Goal: Transaction & Acquisition: Obtain resource

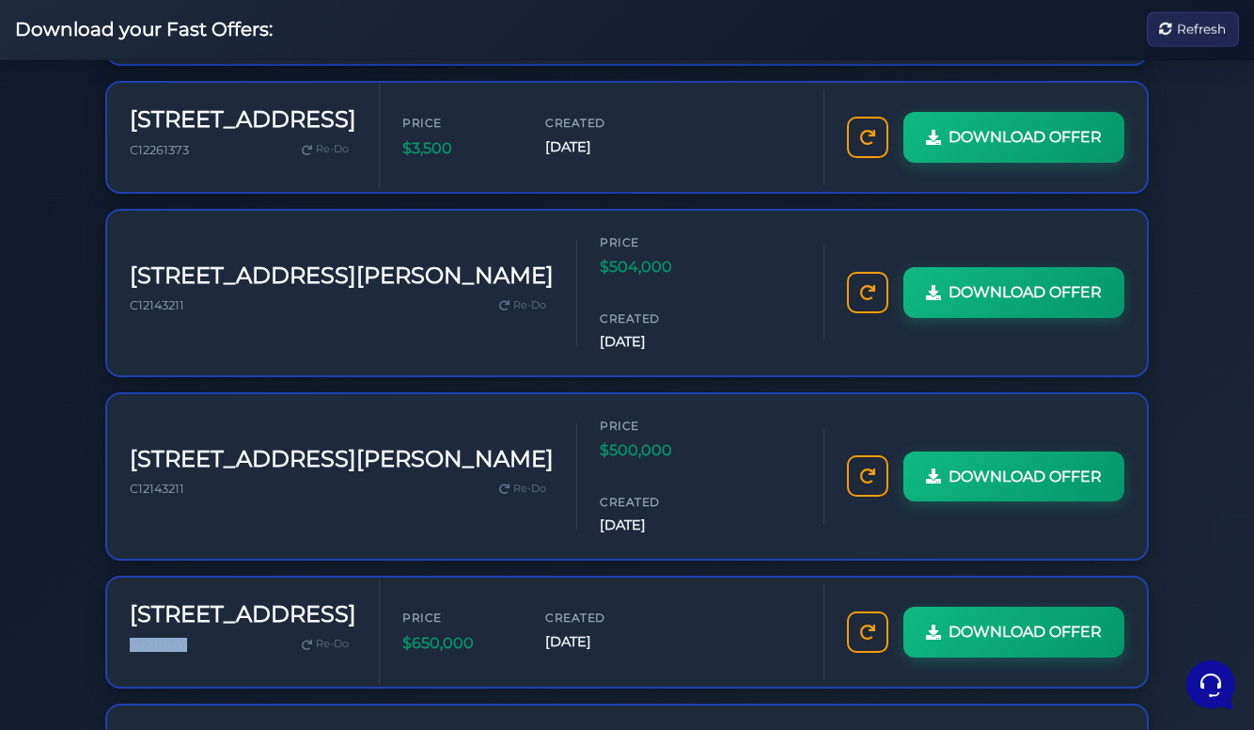
scroll to position [854, 0]
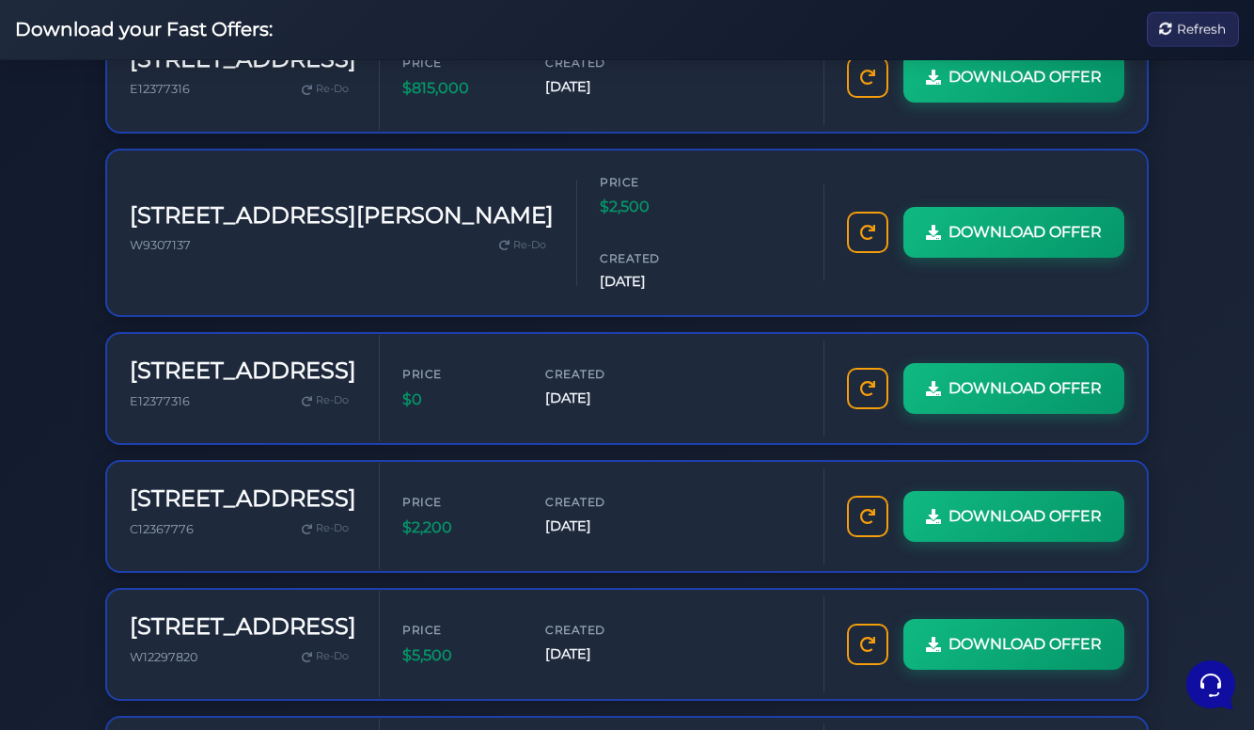
scroll to position [579, 0]
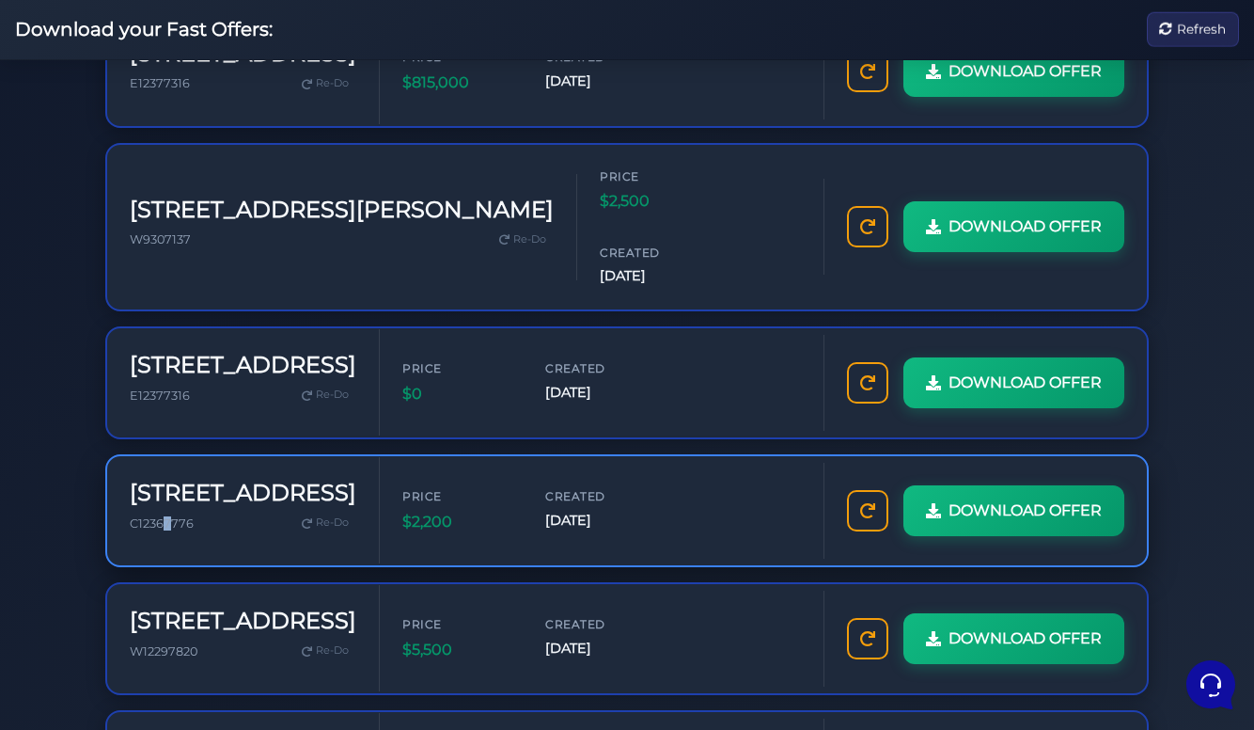
click at [166, 516] on span "C12367776" at bounding box center [162, 523] width 64 height 14
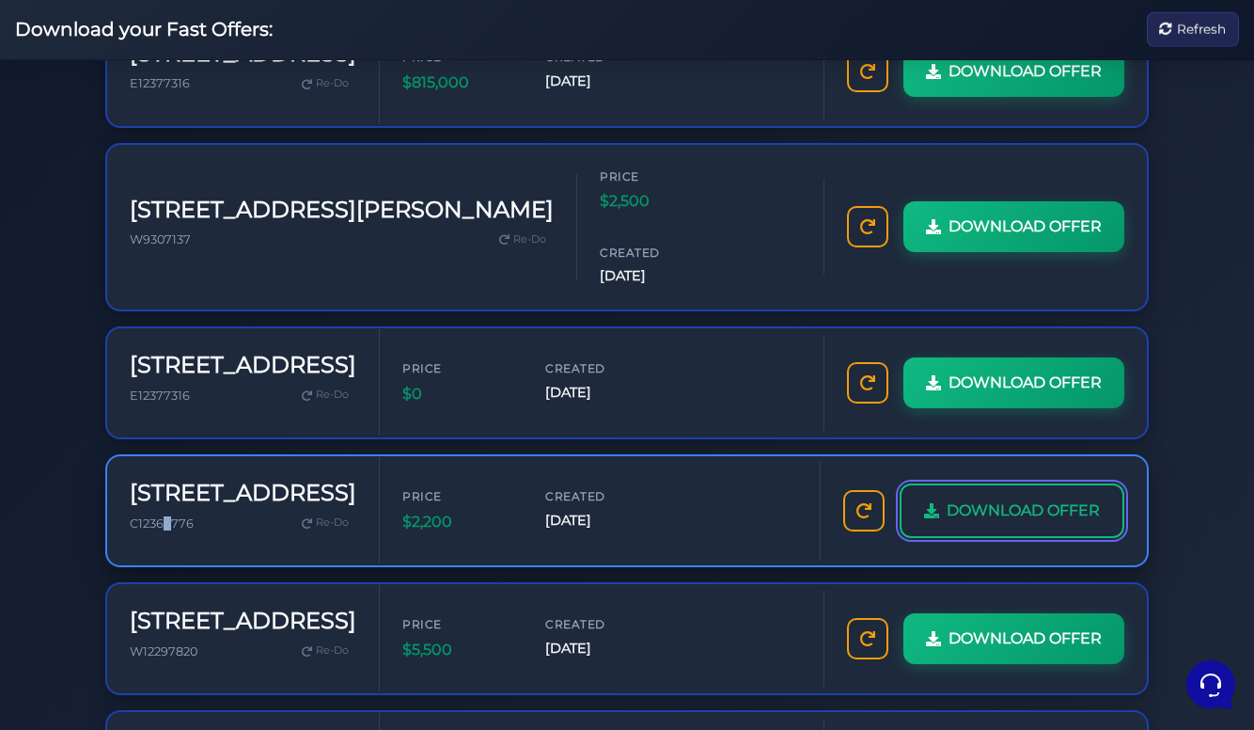
click at [1014, 498] on span "DOWNLOAD OFFER" at bounding box center [1023, 510] width 153 height 24
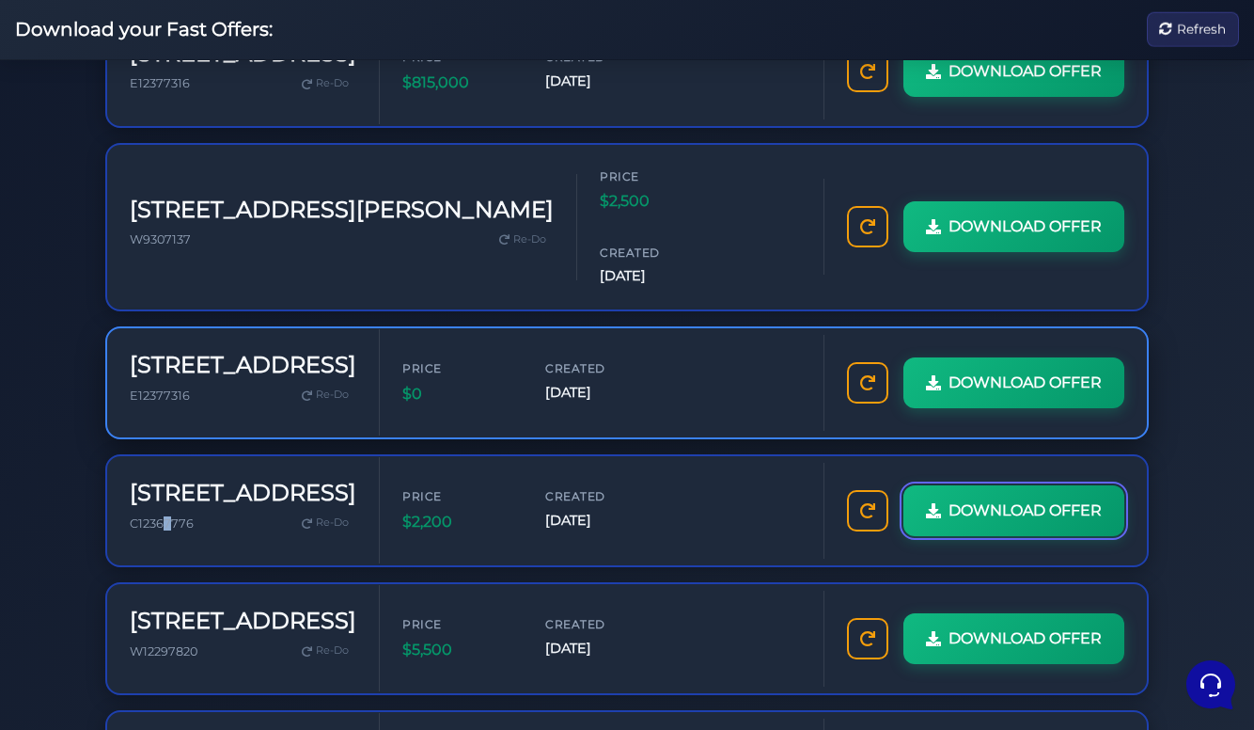
scroll to position [0, 0]
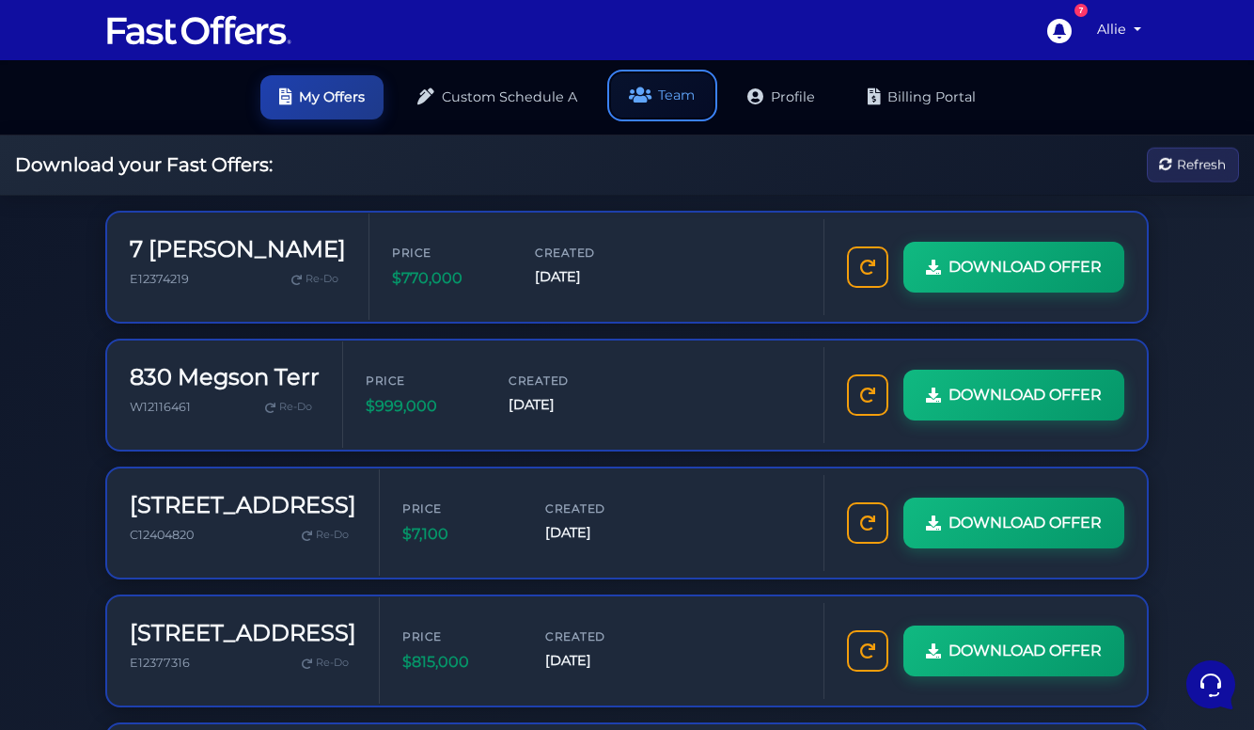
click at [680, 94] on link "Team" at bounding box center [662, 95] width 103 height 44
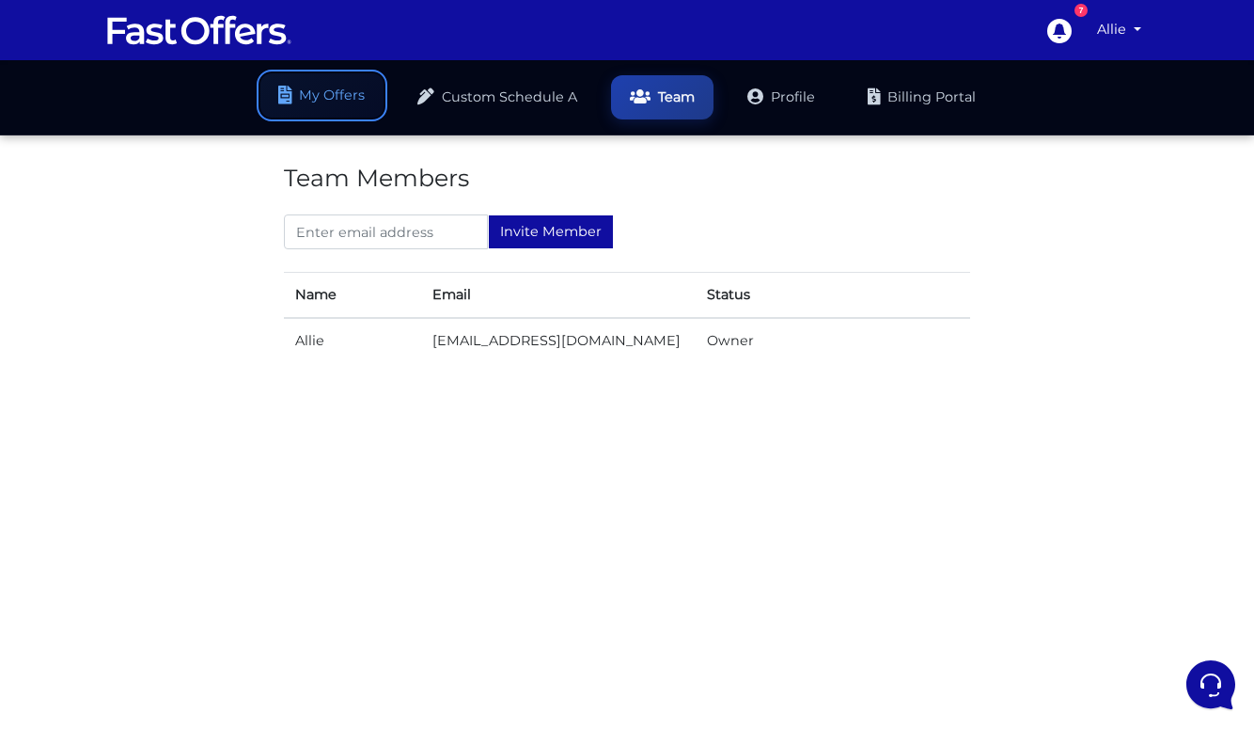
click at [343, 100] on link "My Offers" at bounding box center [321, 95] width 123 height 44
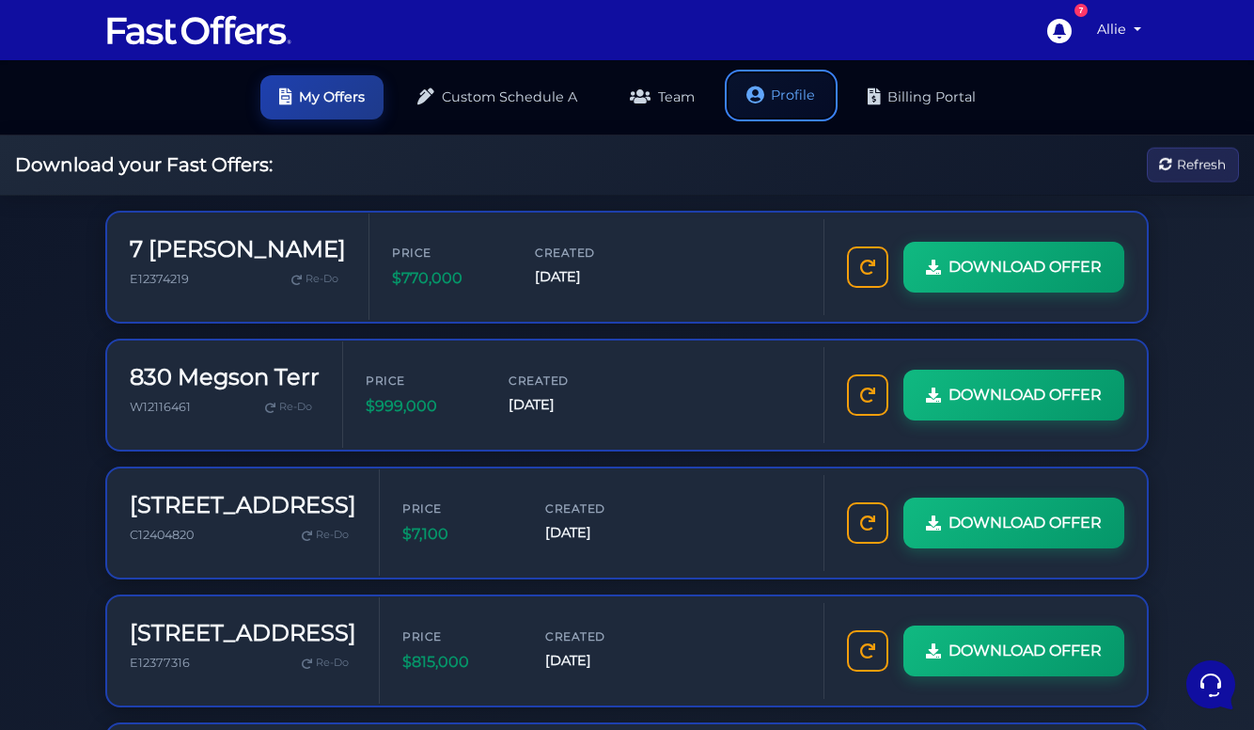
click at [779, 106] on link "Profile" at bounding box center [781, 95] width 105 height 44
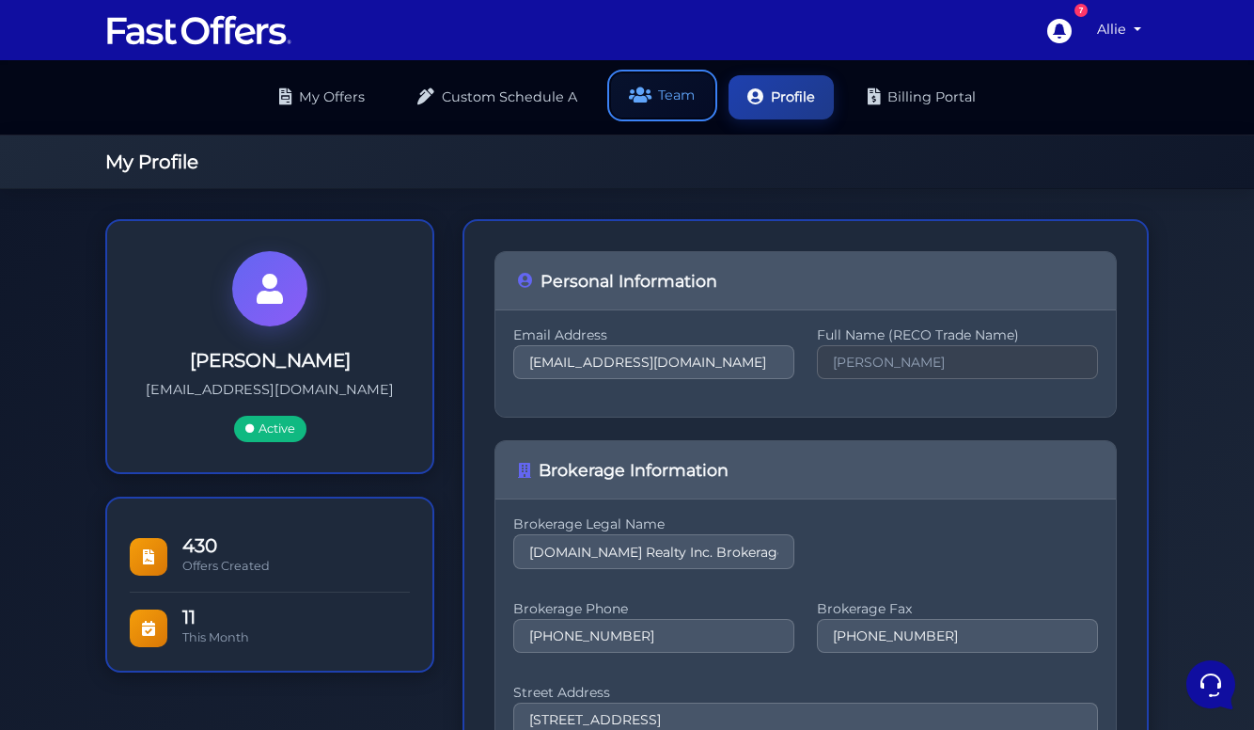
click at [640, 103] on icon at bounding box center [639, 96] width 23 height 18
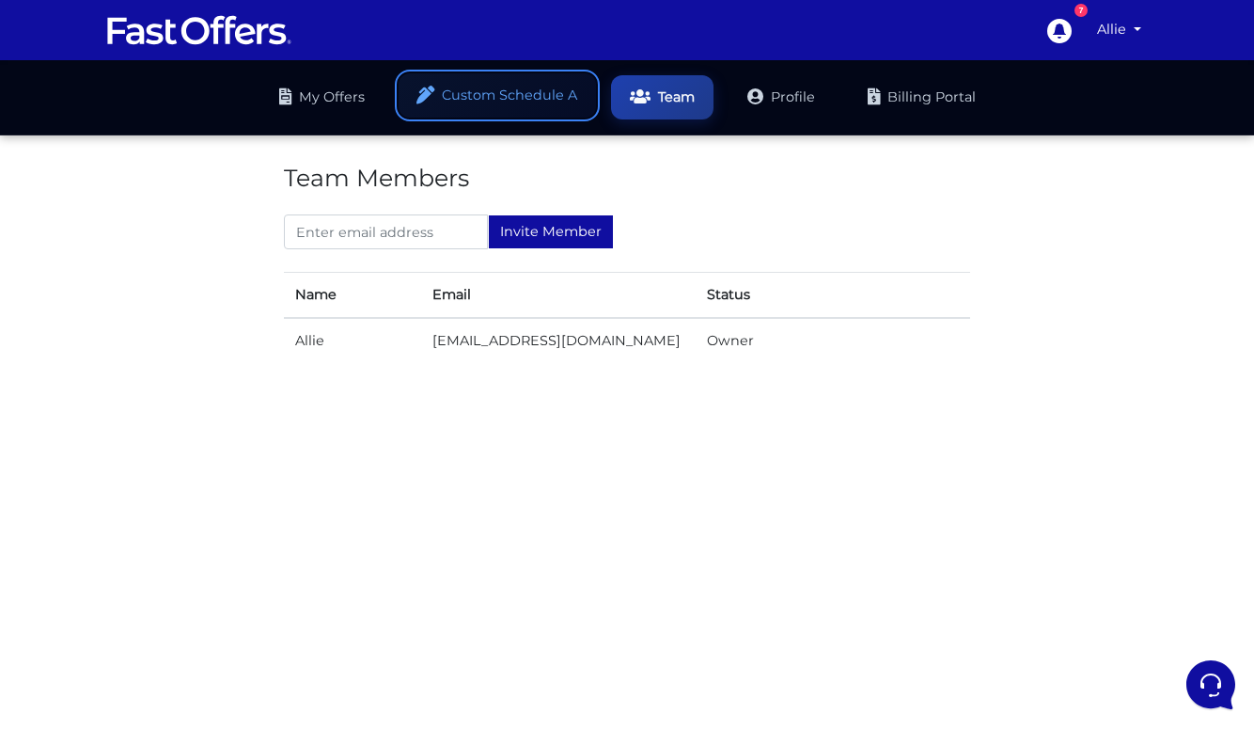
click at [526, 97] on link "Custom Schedule A" at bounding box center [497, 95] width 197 height 44
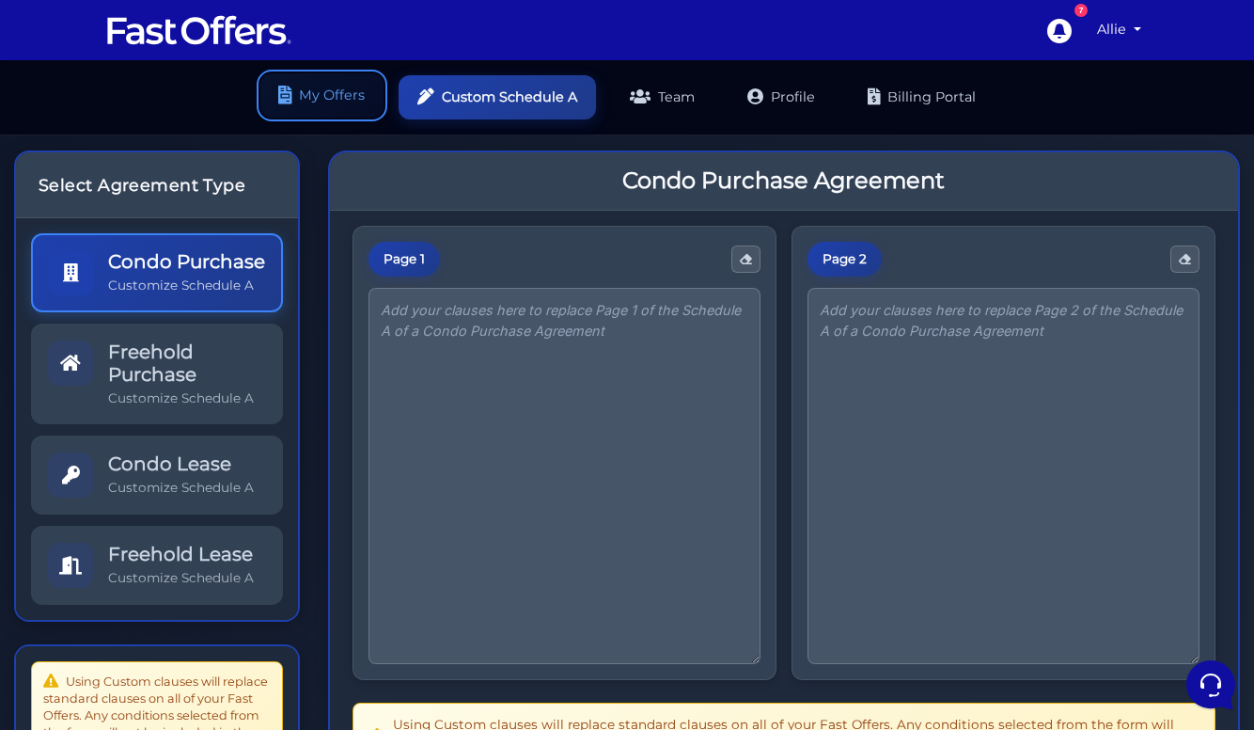
click at [337, 108] on link "My Offers" at bounding box center [321, 95] width 123 height 44
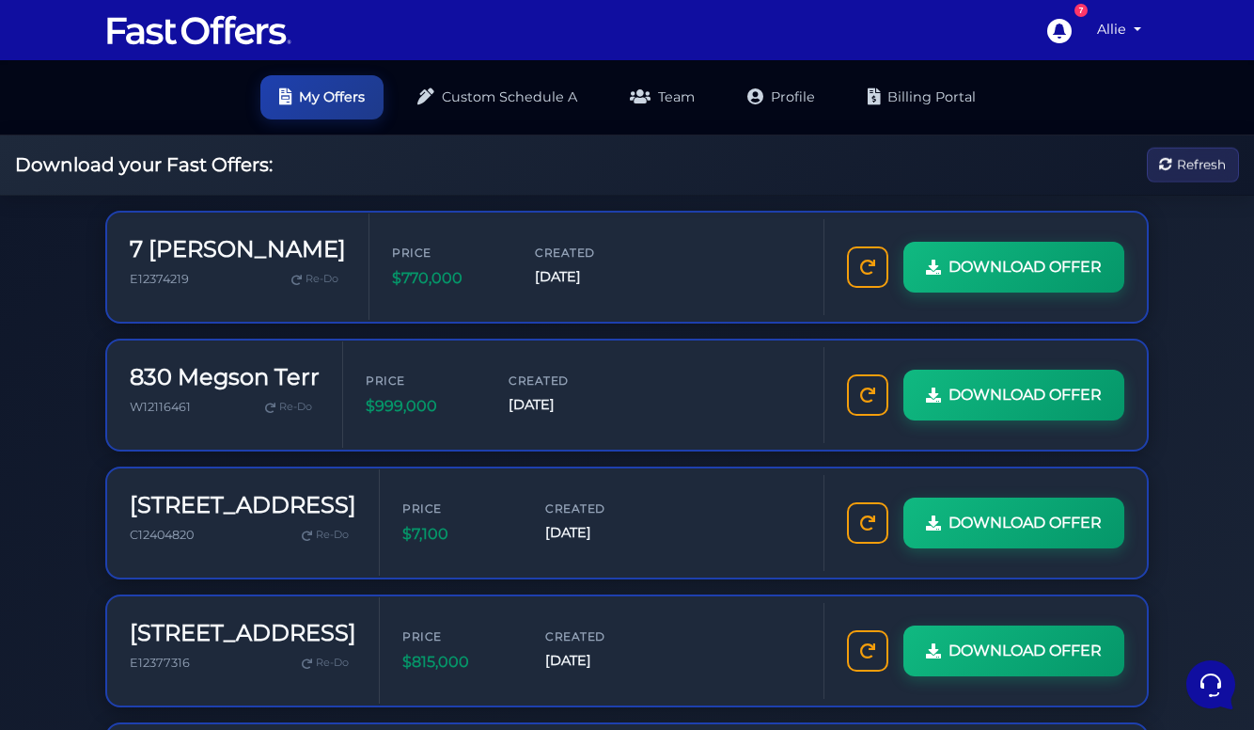
click at [197, 25] on img at bounding box center [199, 30] width 188 height 36
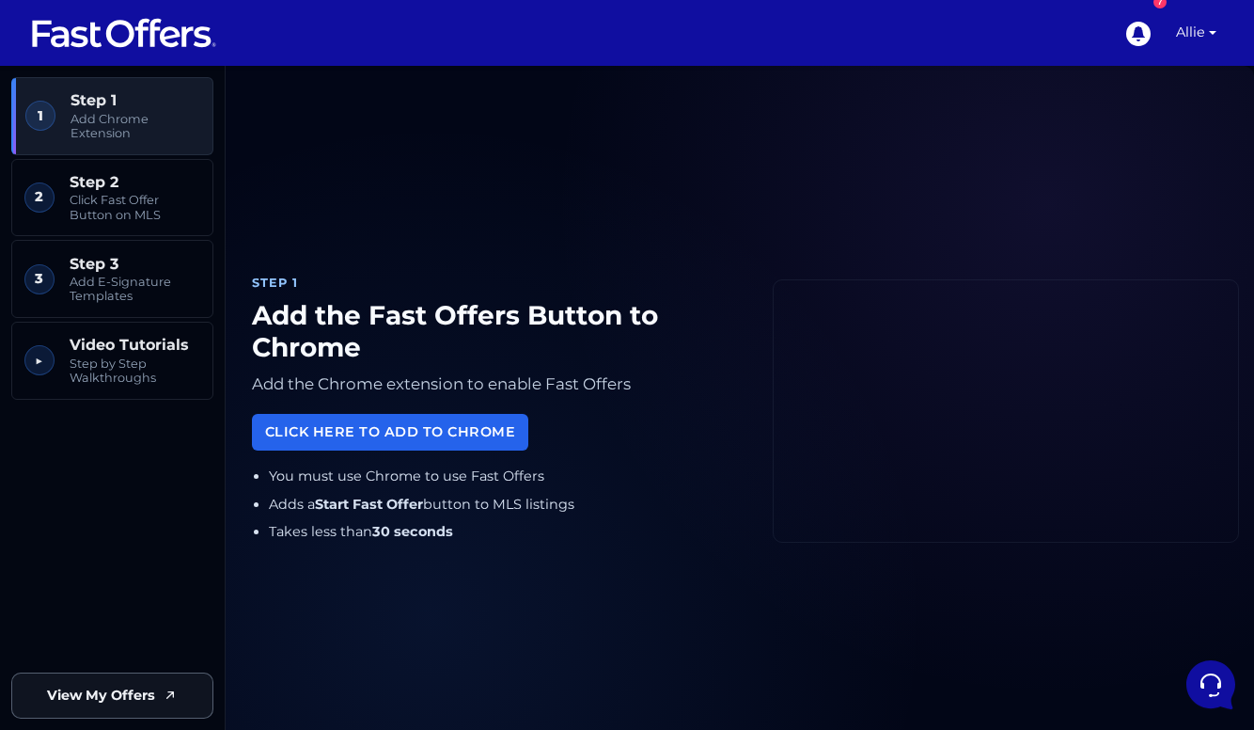
click at [109, 703] on span "View My Offers" at bounding box center [101, 696] width 108 height 22
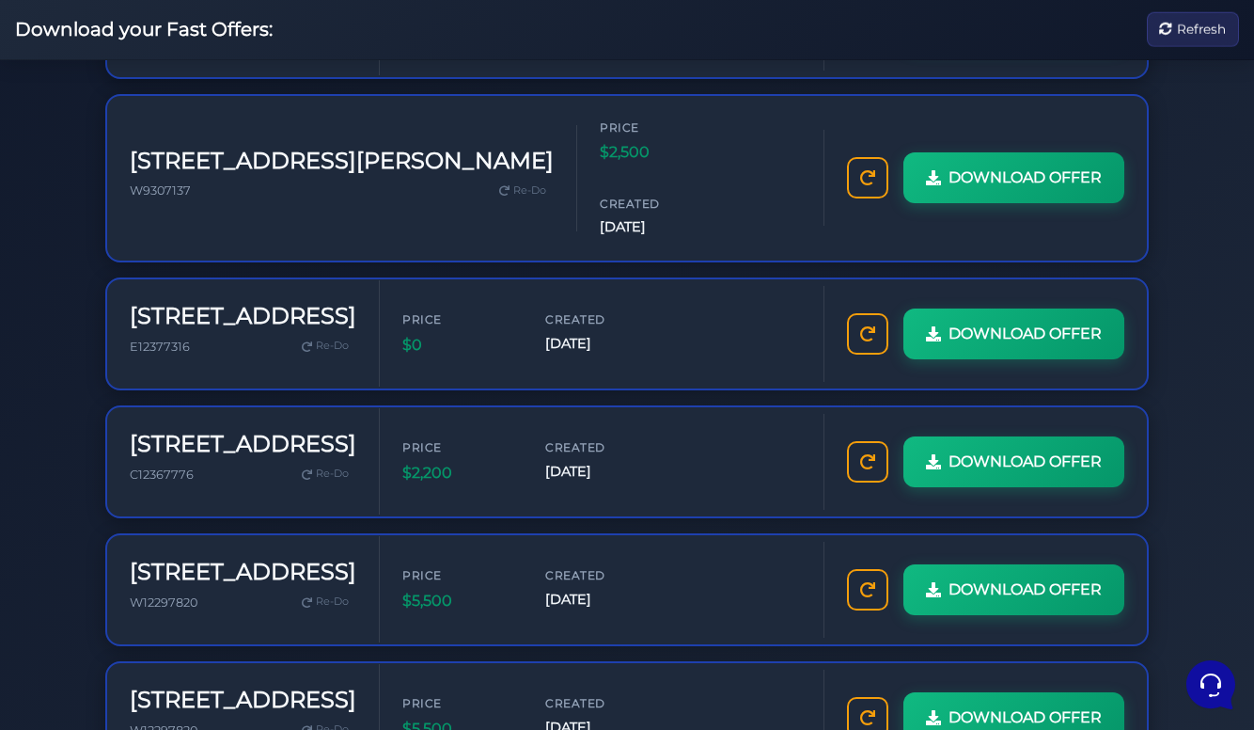
scroll to position [643, 0]
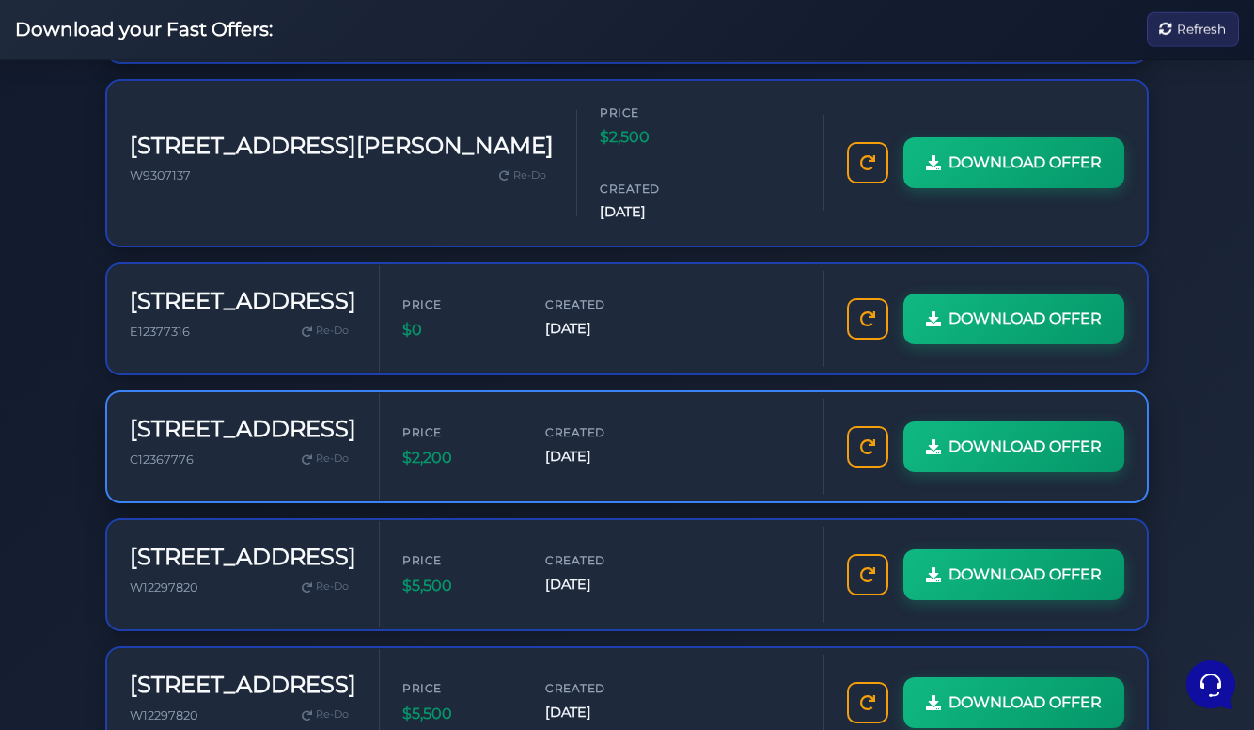
click at [230, 416] on h3 "[STREET_ADDRESS]" at bounding box center [243, 429] width 227 height 27
click at [402, 423] on span "Price" at bounding box center [458, 432] width 113 height 18
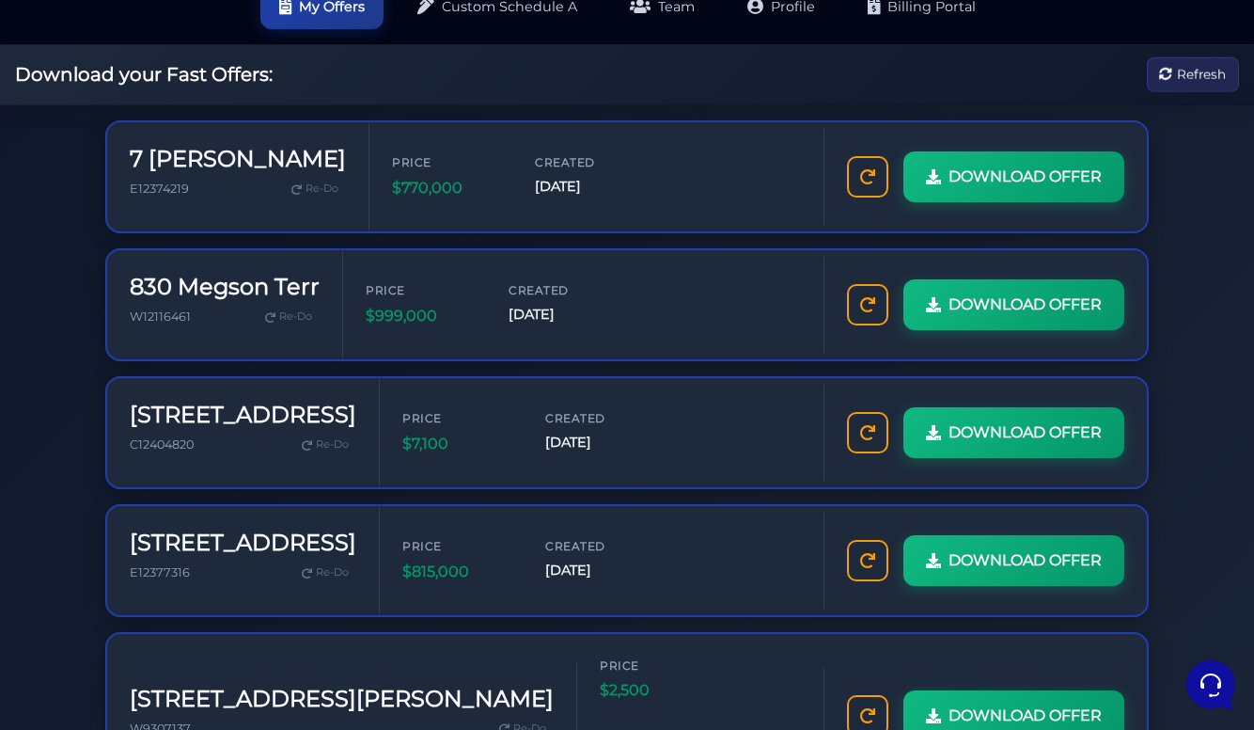
scroll to position [0, 0]
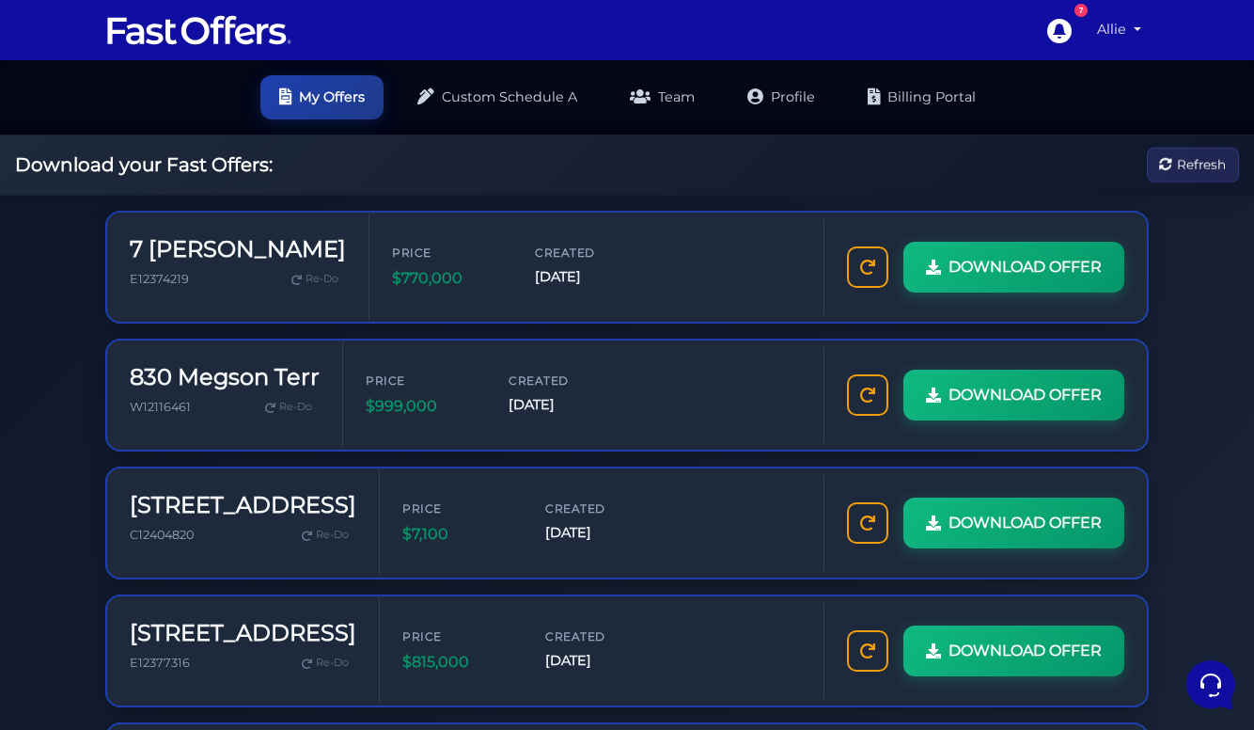
click at [1098, 30] on link "Allie" at bounding box center [1119, 29] width 59 height 37
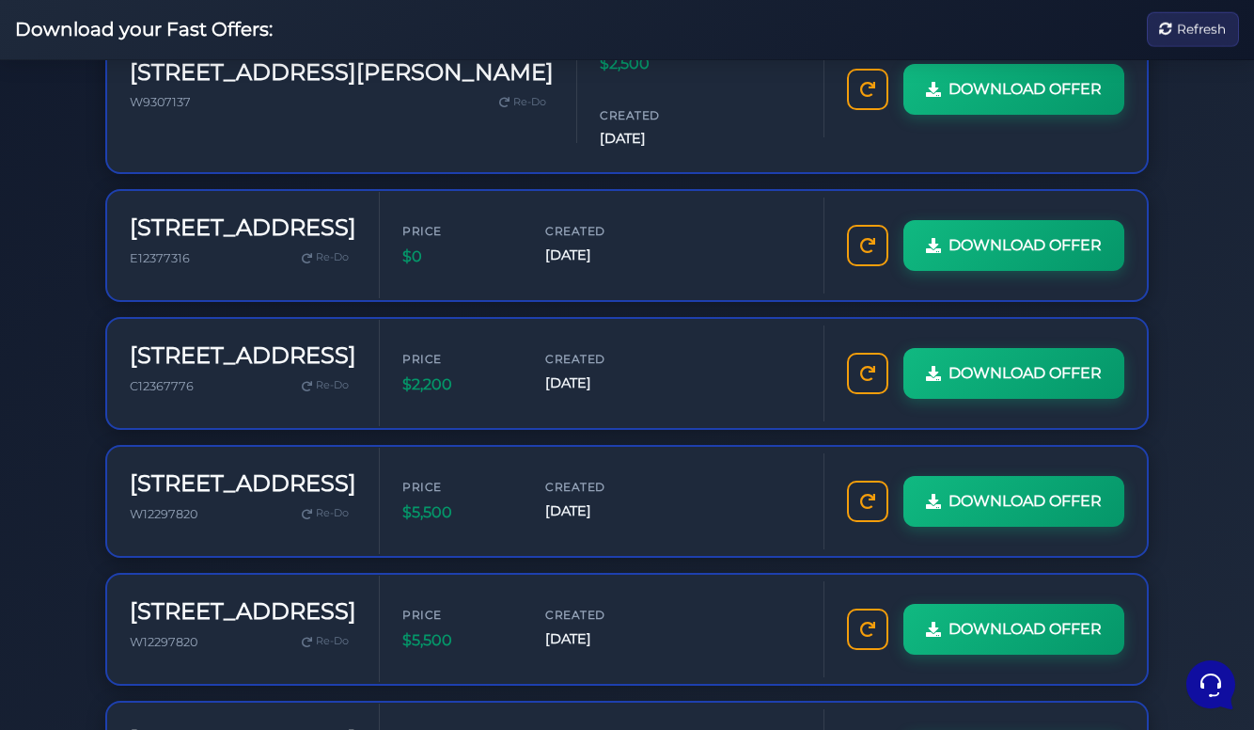
scroll to position [718, 0]
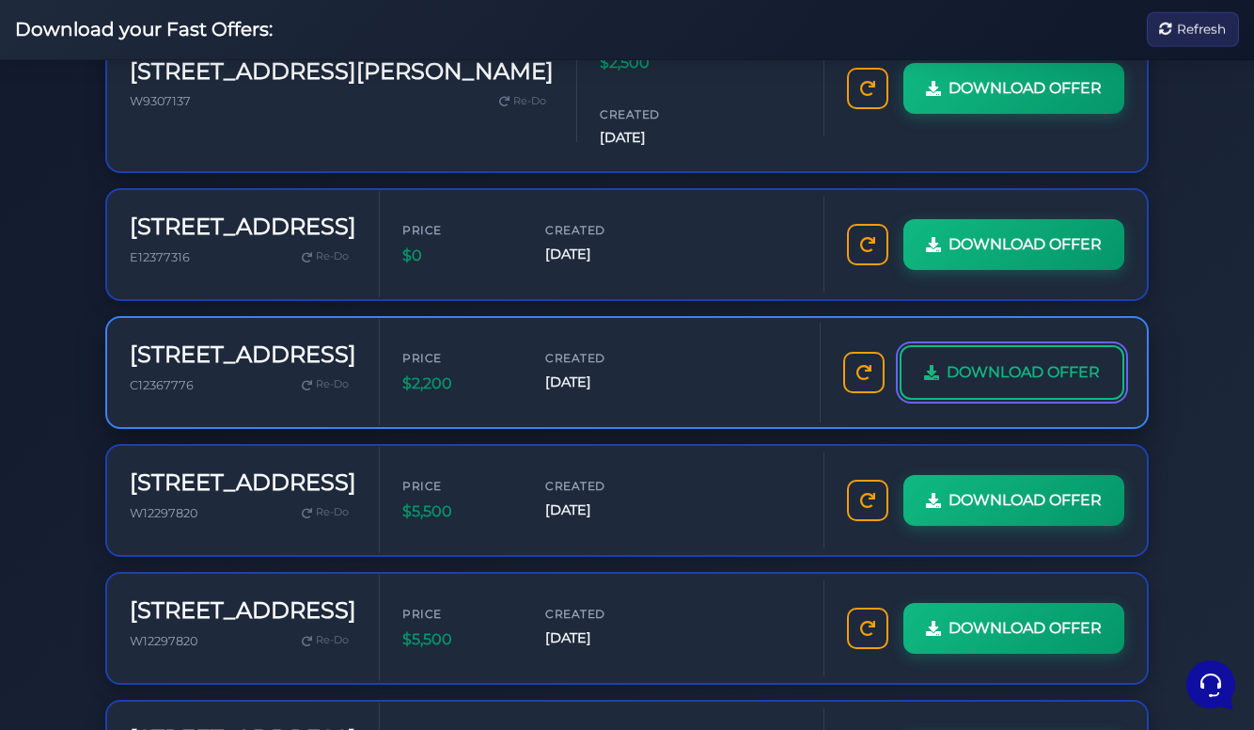
click at [1059, 360] on span "DOWNLOAD OFFER" at bounding box center [1023, 372] width 153 height 24
